Goal: Learn about a topic: Learn about a topic

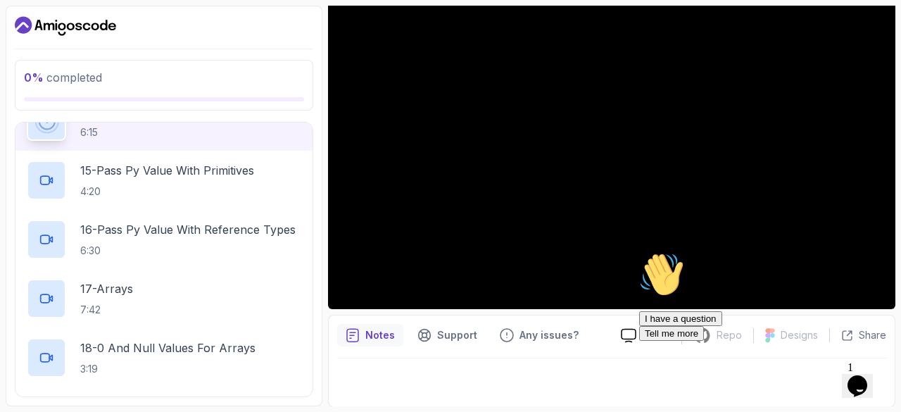
scroll to position [882, 0]
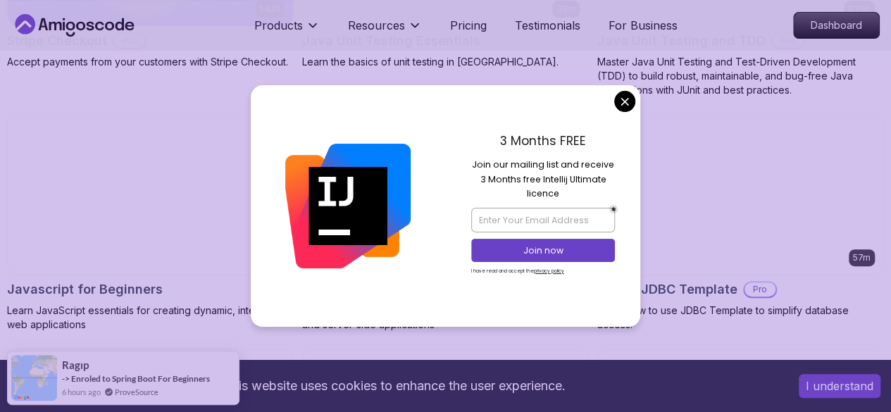
scroll to position [2982, 0]
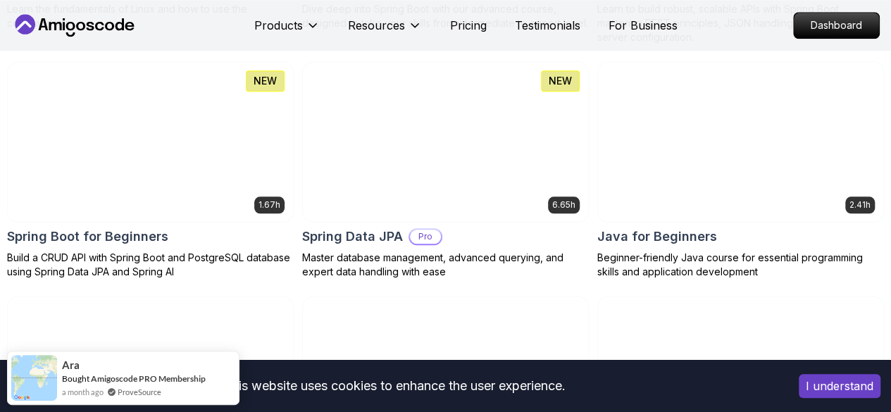
scroll to position [678, 0]
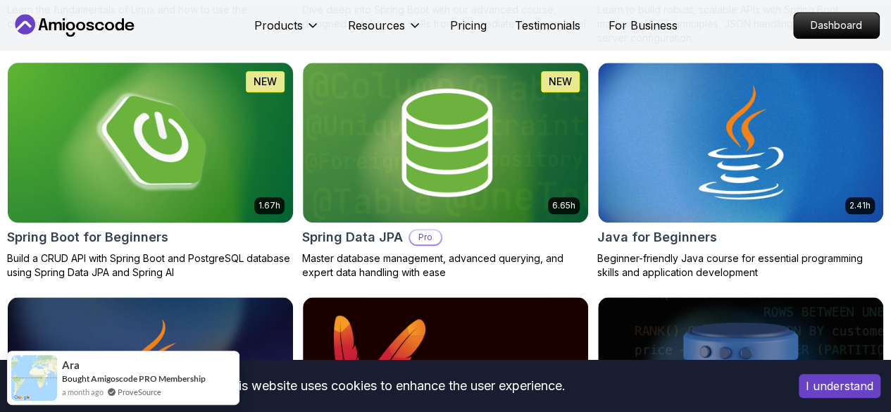
click at [300, 84] on img at bounding box center [150, 142] width 299 height 168
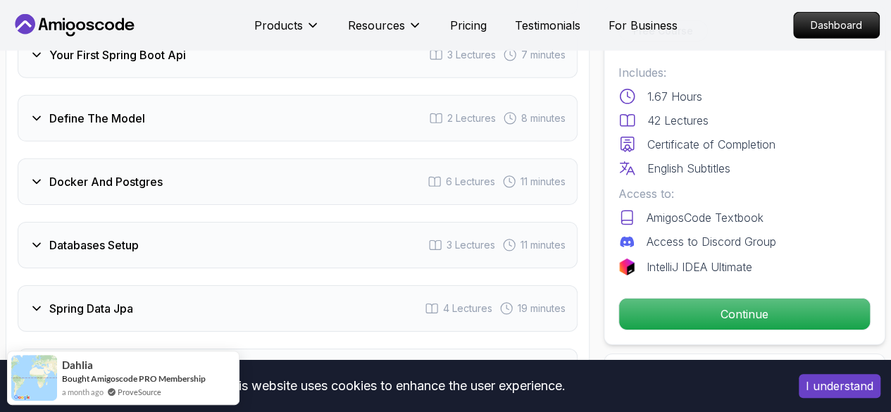
scroll to position [2137, 0]
click at [32, 240] on icon at bounding box center [37, 244] width 14 height 14
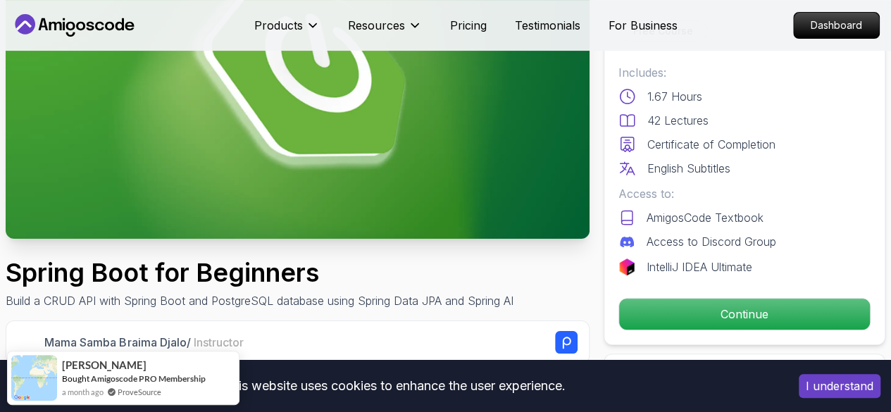
scroll to position [0, 0]
